Goal: Entertainment & Leisure: Consume media (video, audio)

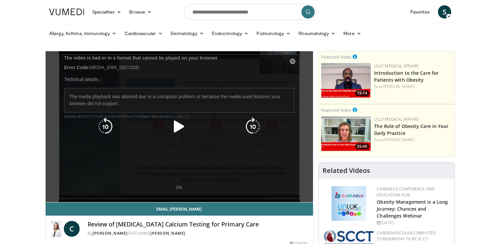
click at [177, 126] on icon "Video Player" at bounding box center [179, 126] width 19 height 19
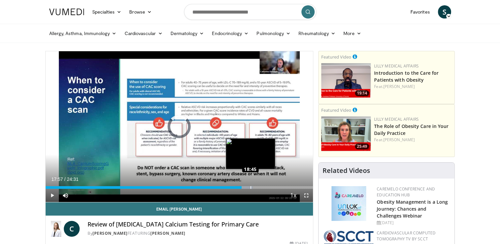
click at [250, 187] on div "Loaded : 77.50% 18:45 18:45" at bounding box center [180, 187] width 268 height 3
